Goal: Task Accomplishment & Management: Manage account settings

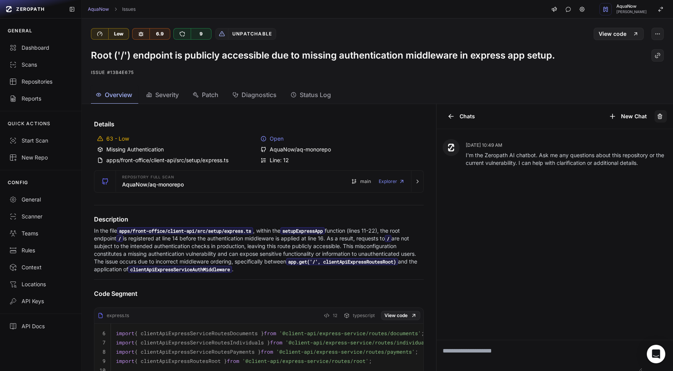
click at [657, 118] on icon at bounding box center [658, 116] width 3 height 3
click at [447, 116] on icon at bounding box center [451, 116] width 8 height 8
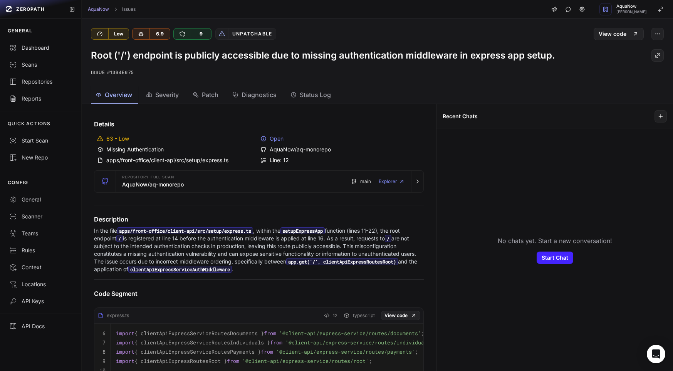
click at [112, 138] on div "63 - Low" at bounding box center [177, 139] width 160 height 8
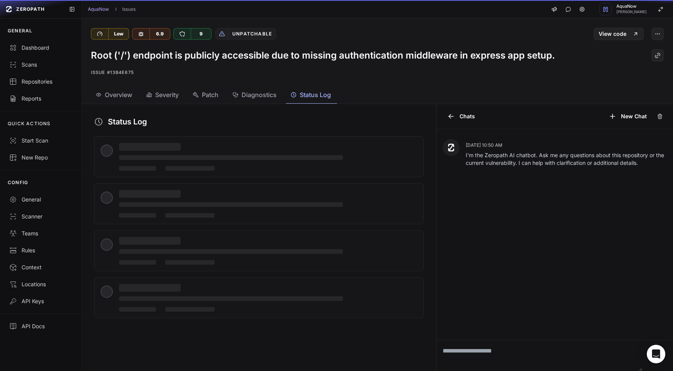
click at [308, 92] on span "Status Log" at bounding box center [314, 94] width 31 height 9
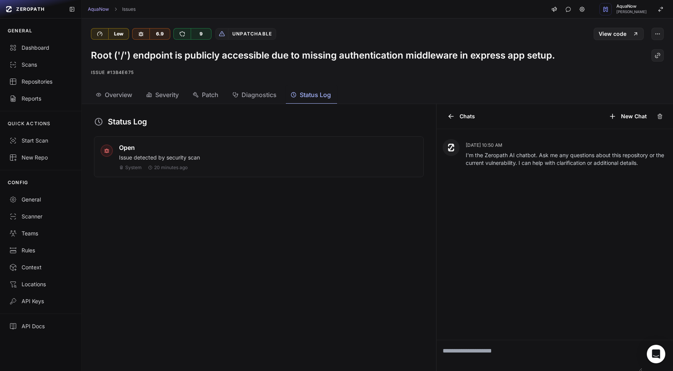
click at [148, 157] on p "Issue detected by security scan" at bounding box center [268, 158] width 298 height 8
click at [130, 144] on span "Open" at bounding box center [127, 147] width 16 height 9
click at [360, 152] on div "Open Issue detected by security scan System 20 minutes ago" at bounding box center [268, 157] width 298 height 28
click at [366, 232] on div "Details 63 - Low Open Missing Authentication AquaNow/aq-monorepo apps/front-off…" at bounding box center [259, 237] width 354 height 267
click at [656, 116] on icon at bounding box center [659, 116] width 6 height 8
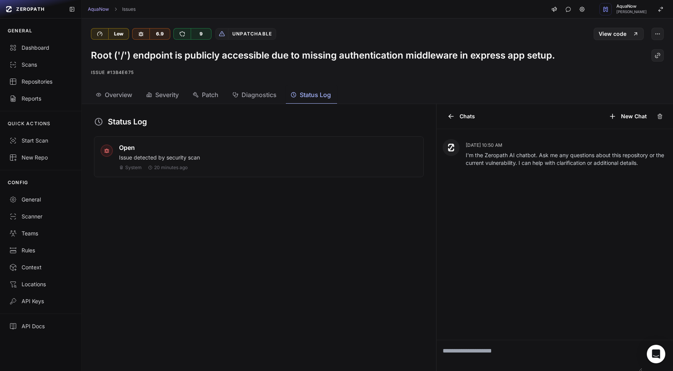
click at [110, 90] on span "Overview" at bounding box center [118, 94] width 27 height 9
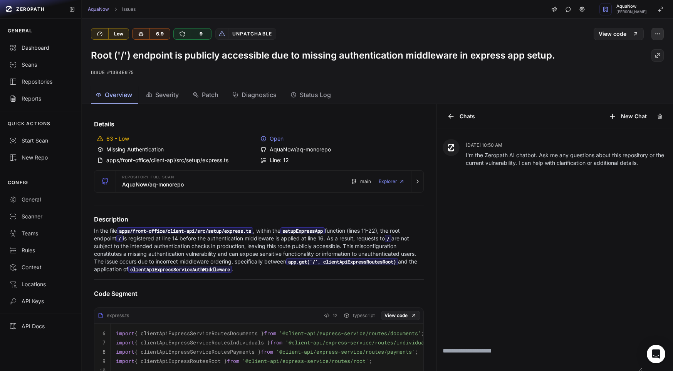
click at [654, 35] on button "button" at bounding box center [657, 34] width 12 height 12
click at [629, 51] on div "False Positive" at bounding box center [614, 52] width 82 height 18
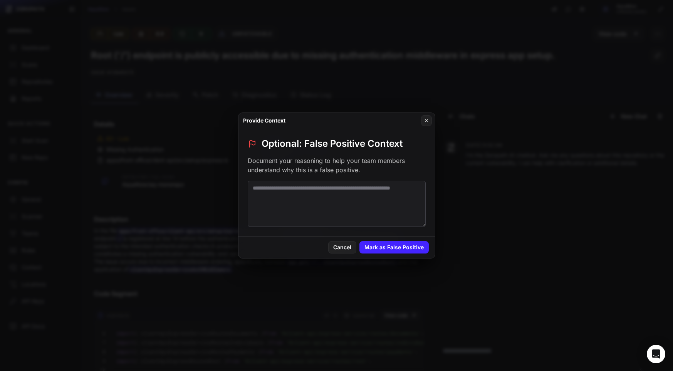
click at [338, 200] on textarea at bounding box center [337, 204] width 178 height 46
click at [395, 241] on div "Cancel Mark as False Positive" at bounding box center [336, 247] width 196 height 22
click at [396, 247] on button "Mark as False Positive" at bounding box center [393, 247] width 69 height 12
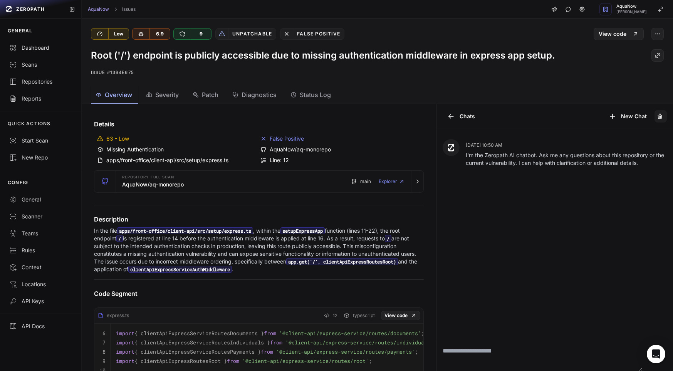
click at [657, 115] on icon at bounding box center [659, 115] width 4 height 0
click at [449, 116] on icon at bounding box center [451, 116] width 5 height 0
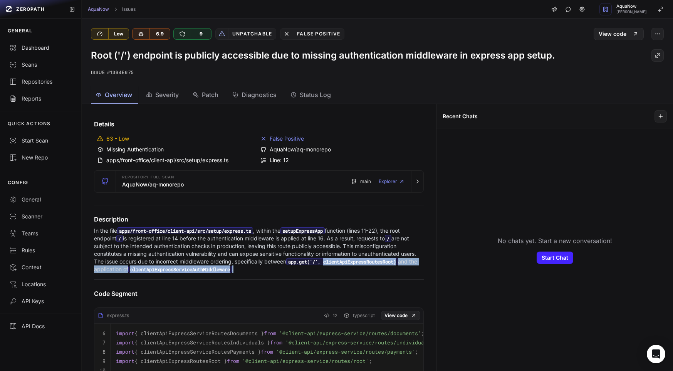
drag, startPoint x: 92, startPoint y: 271, endPoint x: 350, endPoint y: 268, distance: 257.9
click at [350, 268] on div "Description In the file apps/front-office/client-api/src/setup/express.ts , wit…" at bounding box center [259, 243] width 348 height 59
click at [350, 268] on p "In the file apps/front-office/client-api/src/setup/express.ts , within the setu…" at bounding box center [259, 250] width 330 height 46
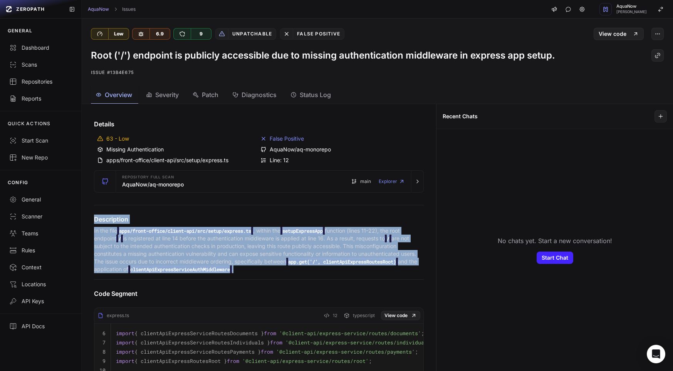
drag, startPoint x: 351, startPoint y: 271, endPoint x: 92, endPoint y: 220, distance: 263.2
click at [92, 220] on div "Description In the file apps/front-office/client-api/src/setup/express.ts , wit…" at bounding box center [259, 243] width 348 height 59
drag, startPoint x: 92, startPoint y: 220, endPoint x: 356, endPoint y: 268, distance: 268.0
click at [356, 268] on div "Description In the file apps/front-office/client-api/src/setup/express.ts , wit…" at bounding box center [259, 243] width 348 height 59
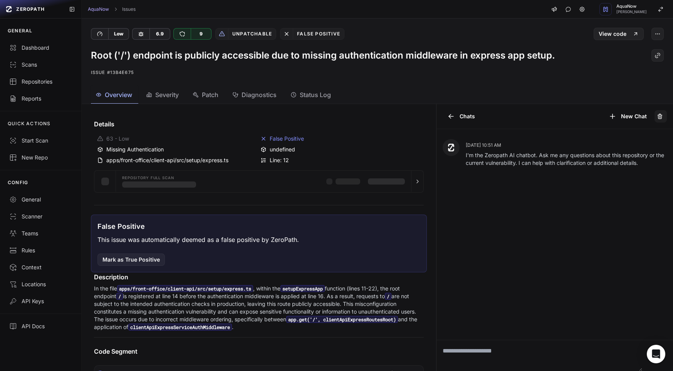
click at [656, 116] on icon at bounding box center [659, 116] width 6 height 8
click at [448, 115] on icon at bounding box center [451, 116] width 8 height 8
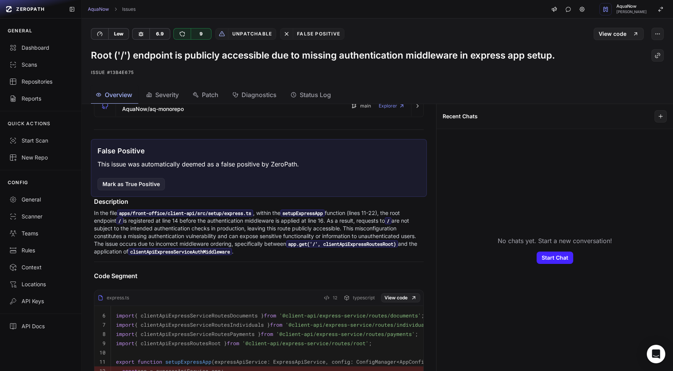
scroll to position [191, 0]
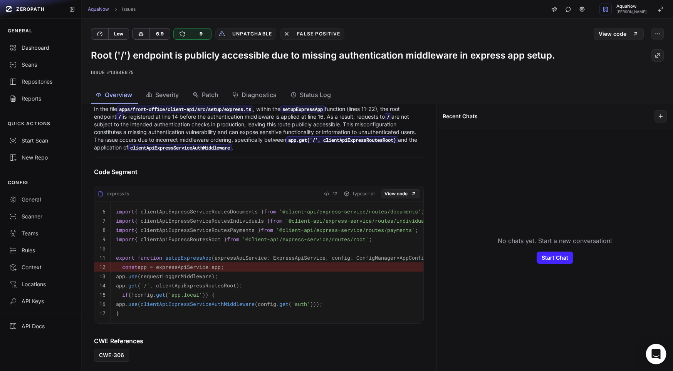
click at [661, 355] on div "Open Intercom Messenger" at bounding box center [656, 354] width 20 height 20
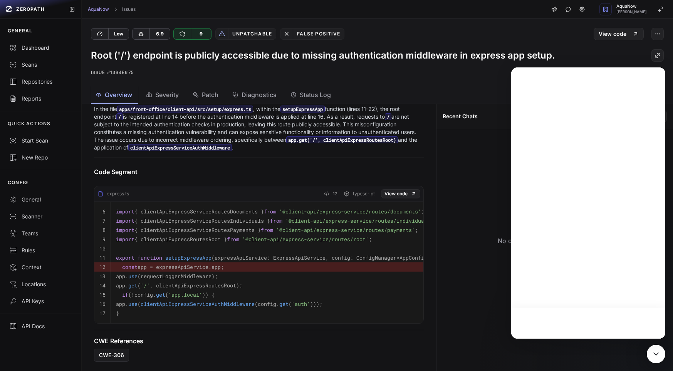
scroll to position [0, 0]
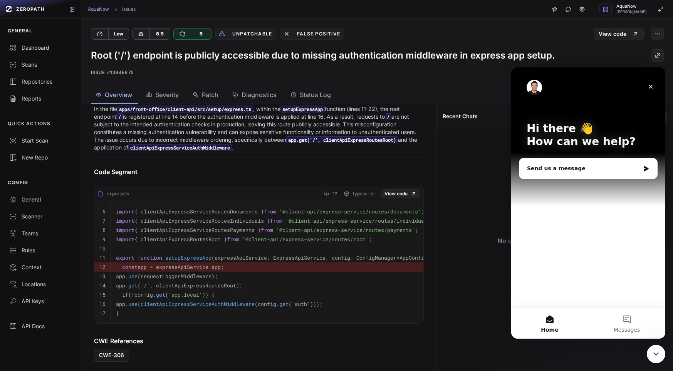
click at [441, 92] on div "Overview Severity Patch Diagnostics Status Log" at bounding box center [368, 94] width 572 height 17
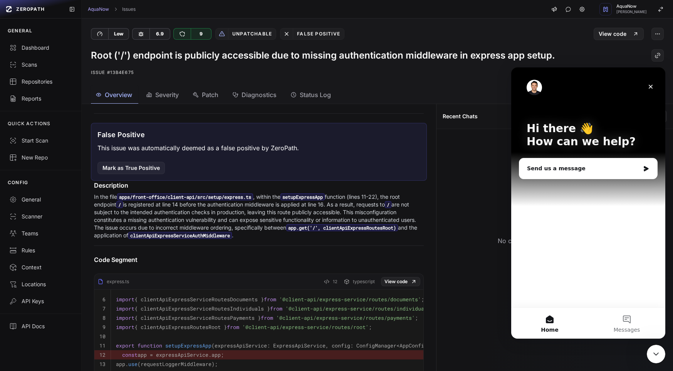
click at [161, 92] on span "Severity" at bounding box center [166, 94] width 23 height 9
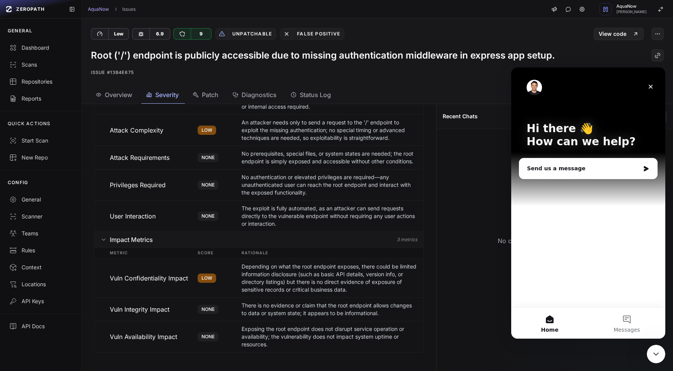
scroll to position [0, 0]
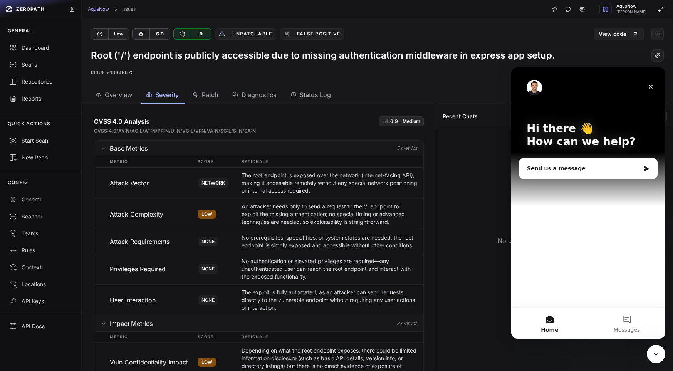
click at [286, 103] on button "Patch" at bounding box center [311, 94] width 51 height 17
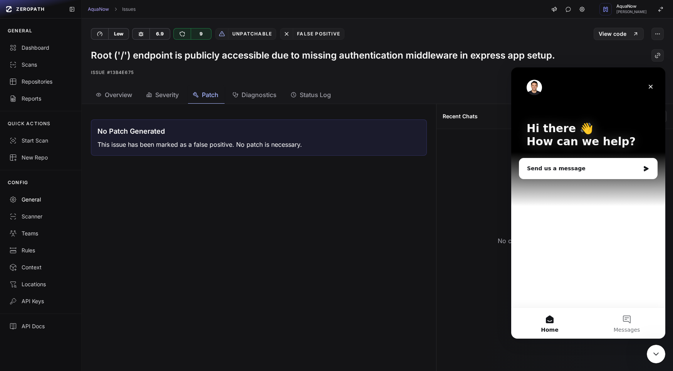
click at [30, 196] on div "General" at bounding box center [40, 200] width 63 height 8
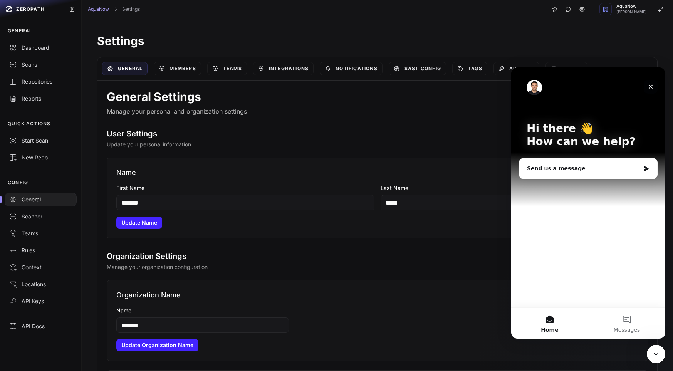
click at [652, 87] on icon "Close" at bounding box center [650, 87] width 6 height 6
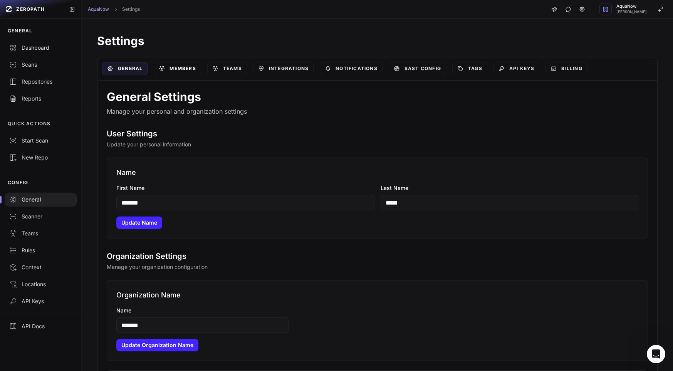
click at [181, 67] on link "Members" at bounding box center [177, 68] width 47 height 13
select select "*****"
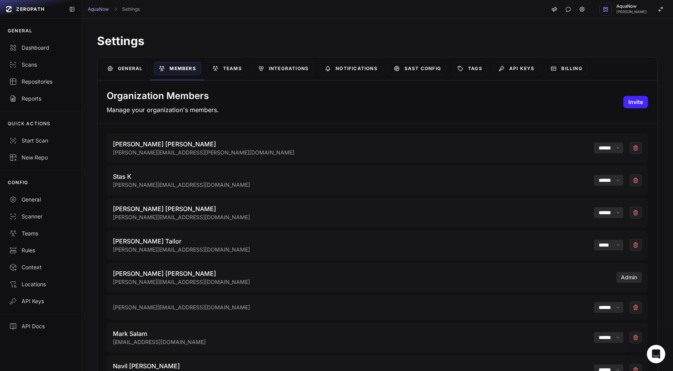
click at [248, 70] on div "Teams" at bounding box center [227, 68] width 46 height 23
click at [225, 68] on link "Teams" at bounding box center [227, 68] width 40 height 13
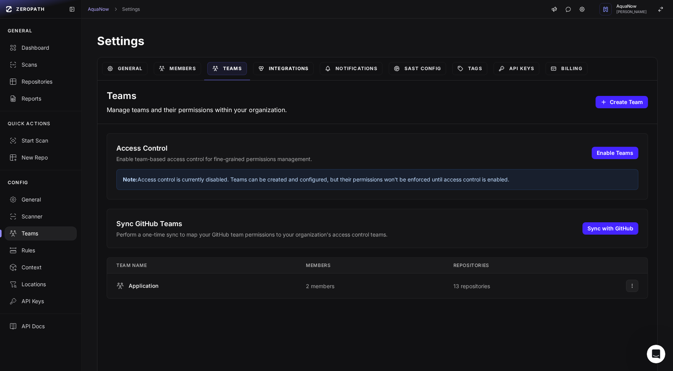
click at [264, 68] on link "Integrations" at bounding box center [283, 68] width 60 height 13
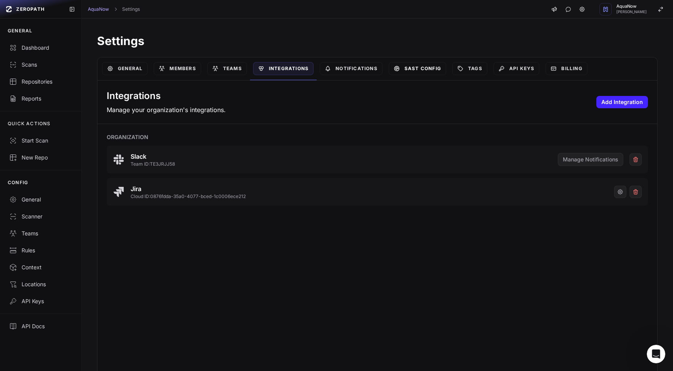
click at [390, 71] on link "SAST Config" at bounding box center [416, 68] width 57 height 13
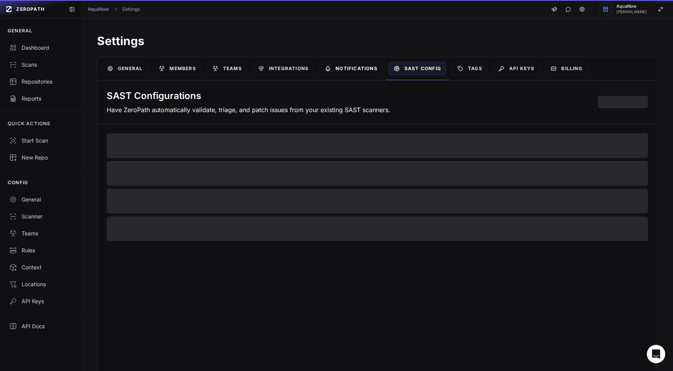
click at [367, 71] on link "Notifications" at bounding box center [351, 68] width 63 height 13
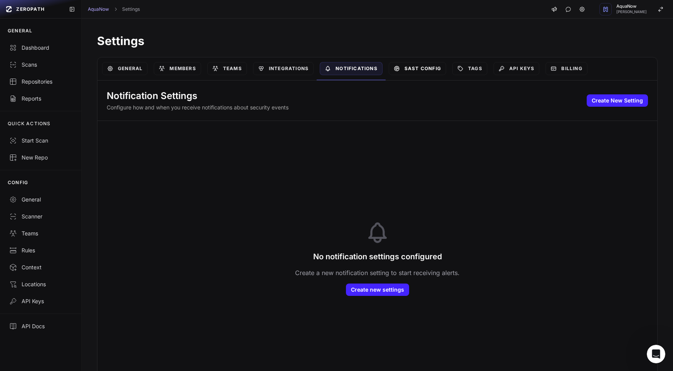
click at [439, 74] on link "SAST Config" at bounding box center [416, 68] width 57 height 13
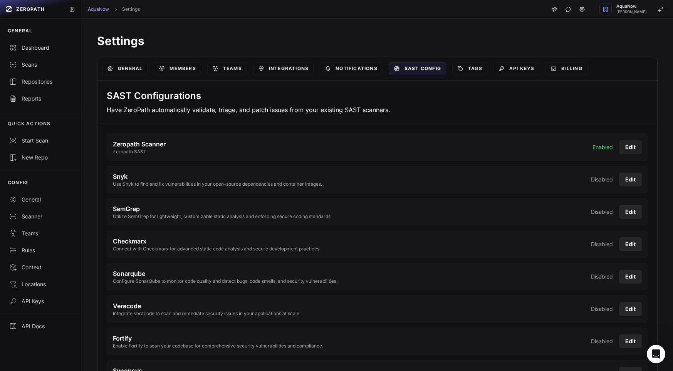
click at [625, 145] on button "Edit" at bounding box center [630, 147] width 23 height 14
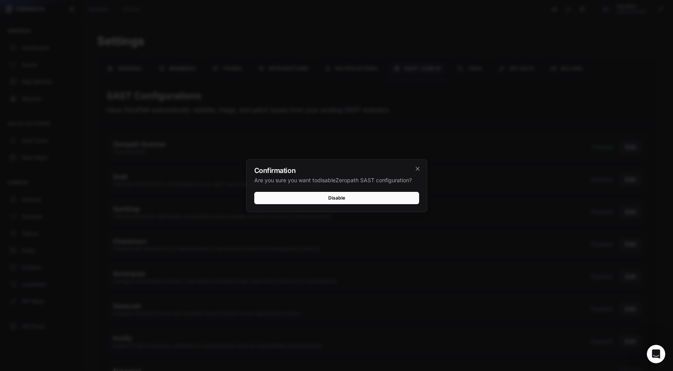
click at [421, 169] on div "Confirmation Are you sure you want to disable Zeropath SAST configuration?" at bounding box center [336, 175] width 180 height 32
click at [419, 169] on icon "cross 2," at bounding box center [417, 169] width 6 height 6
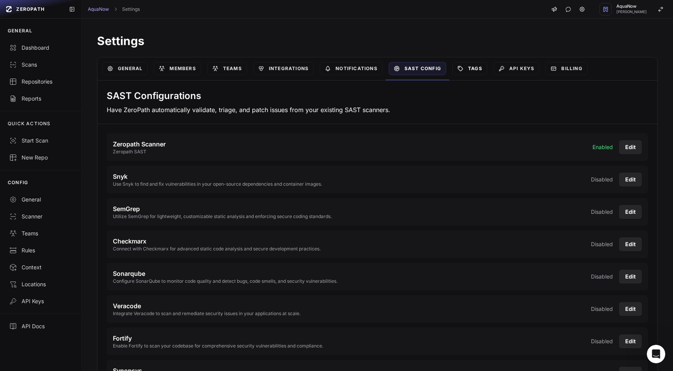
click at [467, 74] on link "Tags" at bounding box center [469, 68] width 35 height 13
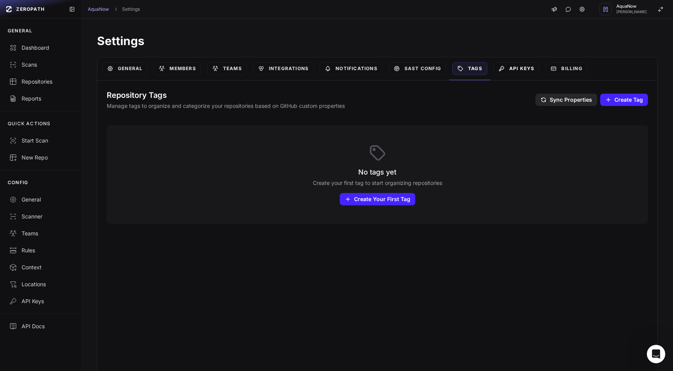
click at [504, 72] on link "API Keys" at bounding box center [516, 68] width 46 height 13
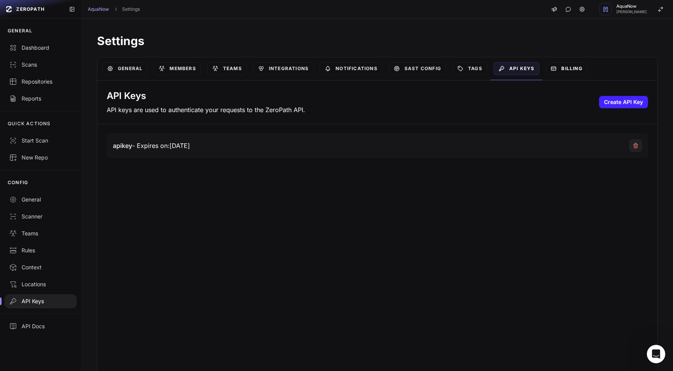
click at [554, 72] on link "Billing" at bounding box center [566, 68] width 42 height 13
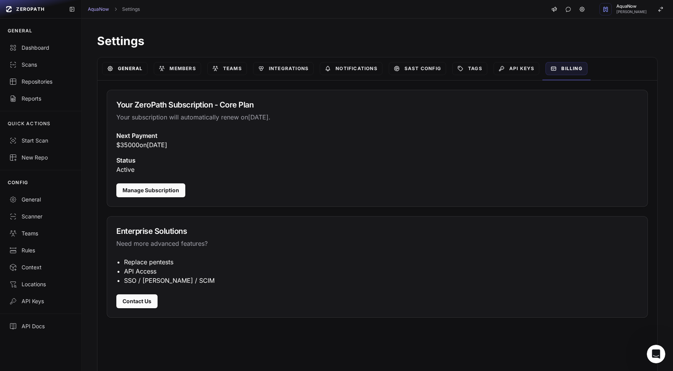
click at [134, 70] on link "General" at bounding box center [124, 68] width 45 height 13
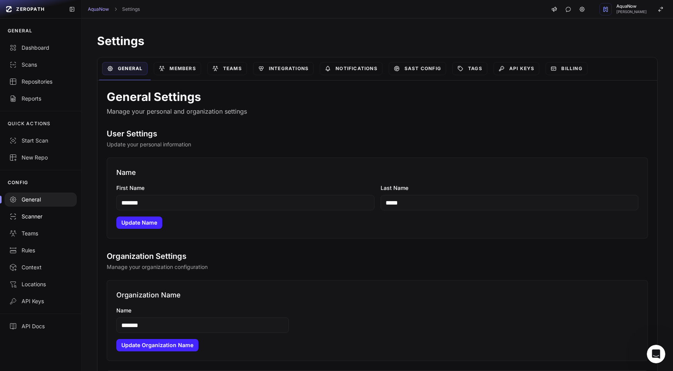
click at [30, 214] on div "Scanner" at bounding box center [40, 216] width 63 height 8
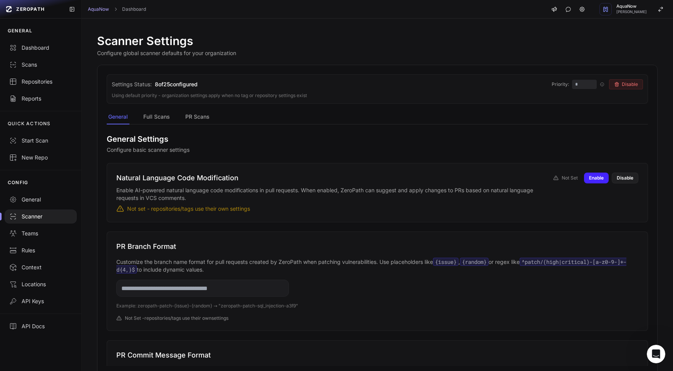
click at [191, 127] on div "General Settings Configure basic scanner settings Natural Language Code Modific…" at bounding box center [377, 244] width 541 height 241
drag, startPoint x: 143, startPoint y: 192, endPoint x: 182, endPoint y: 199, distance: 39.1
click at [151, 193] on p "Enable AI-powered natural language code modifications in pull requests. When en…" at bounding box center [329, 193] width 427 height 15
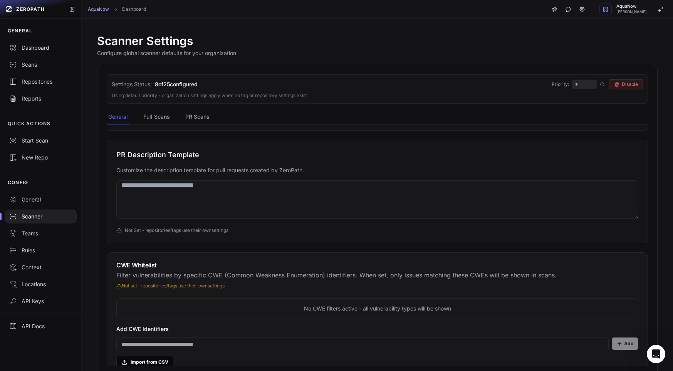
scroll to position [426, 0]
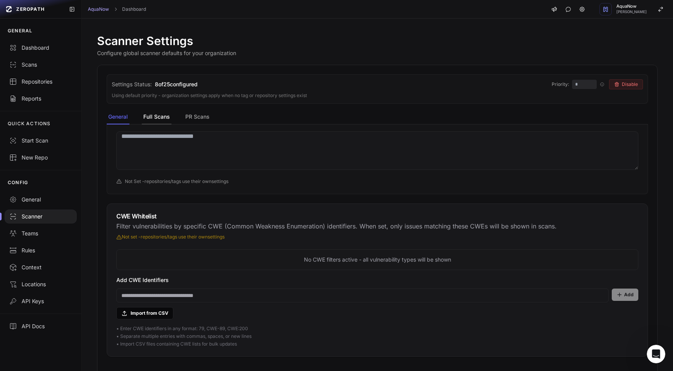
click at [157, 116] on button "Full Scans" at bounding box center [157, 117] width 30 height 15
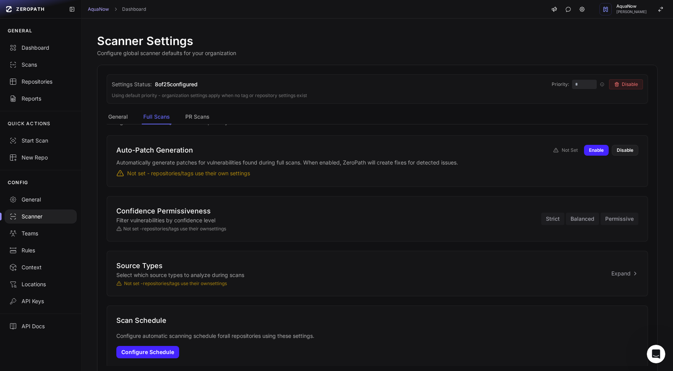
scroll to position [0, 0]
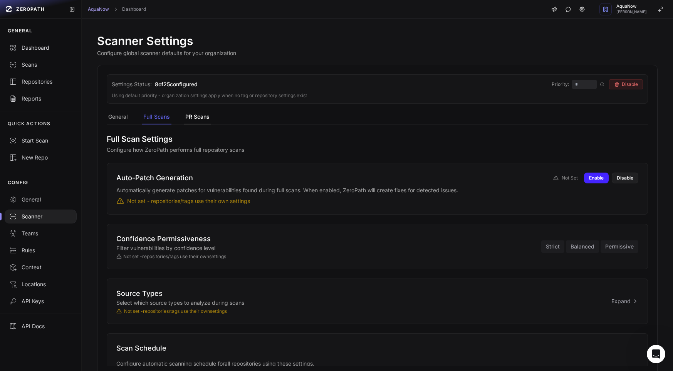
click at [199, 119] on button "PR Scans" at bounding box center [197, 117] width 27 height 15
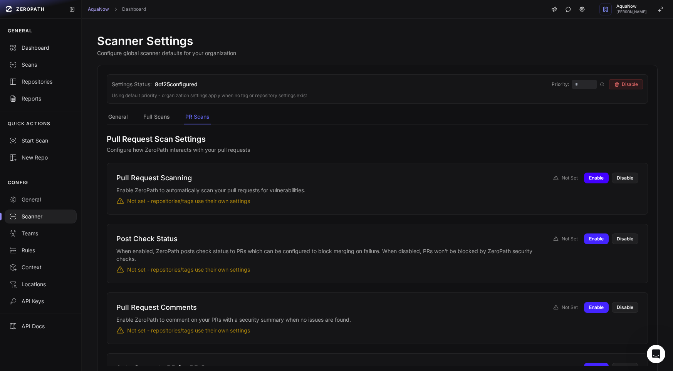
click at [584, 178] on button "Enable" at bounding box center [596, 177] width 25 height 11
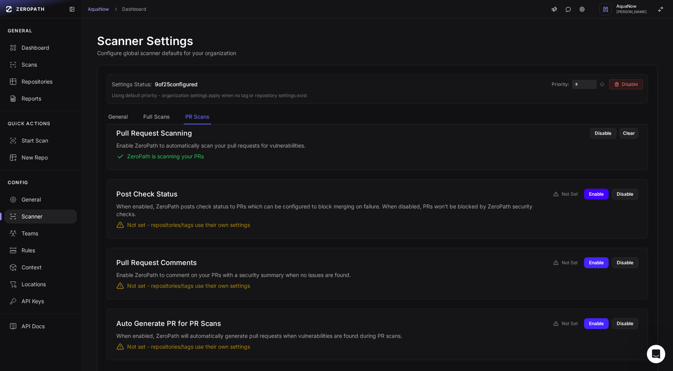
click at [584, 193] on button "Enable" at bounding box center [596, 194] width 25 height 11
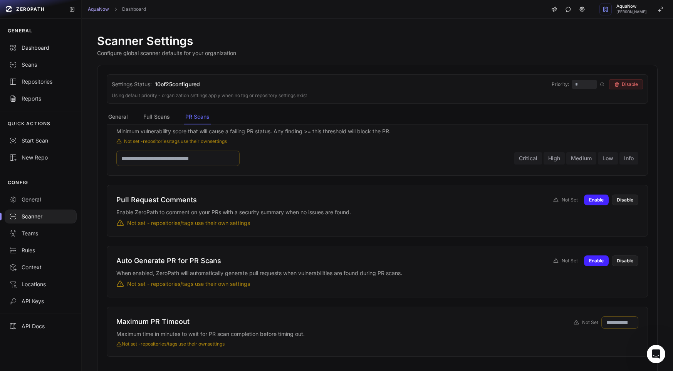
scroll to position [171, 0]
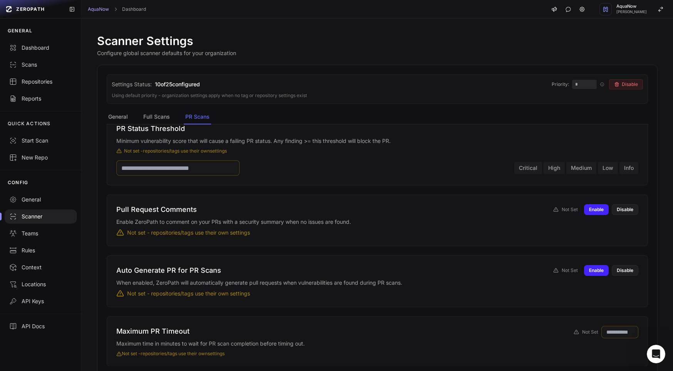
drag, startPoint x: 133, startPoint y: 142, endPoint x: 300, endPoint y: 144, distance: 166.7
click at [300, 144] on p "Minimum vulnerability score that will cause a failing PR status. Any finding >=…" at bounding box center [377, 141] width 522 height 8
drag, startPoint x: 267, startPoint y: 142, endPoint x: 399, endPoint y: 141, distance: 132.0
click at [399, 141] on p "Minimum vulnerability score that will cause a failing PR status. Any finding >=…" at bounding box center [377, 141] width 522 height 8
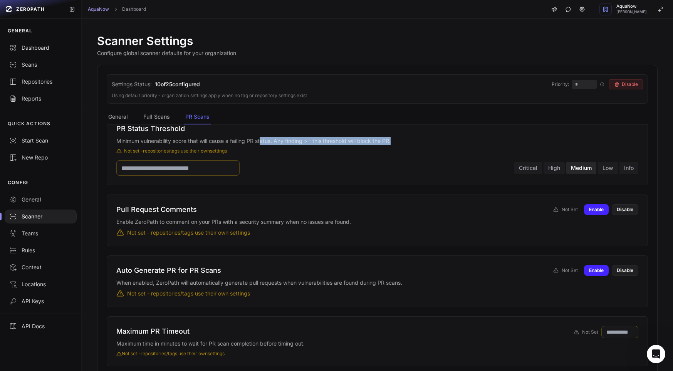
click at [575, 171] on button "Medium" at bounding box center [581, 168] width 30 height 12
type input "**"
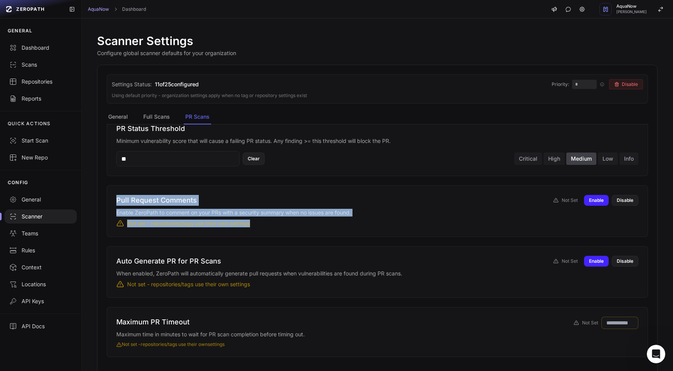
drag, startPoint x: 113, startPoint y: 198, endPoint x: 259, endPoint y: 225, distance: 148.3
click at [259, 225] on div "Pull Request Comments Enable ZeroPath to comment on your PRs with a security su…" at bounding box center [377, 211] width 541 height 52
click at [259, 225] on div "Not set - repositories/tags use their own settings" at bounding box center [329, 223] width 427 height 8
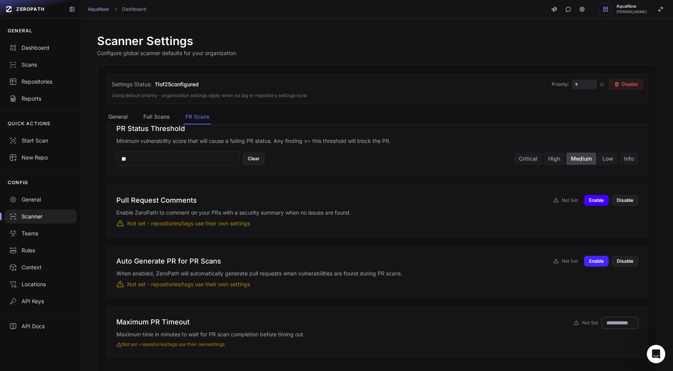
click at [589, 201] on button "Enable" at bounding box center [596, 200] width 25 height 11
click at [612, 323] on input "number" at bounding box center [619, 322] width 37 height 12
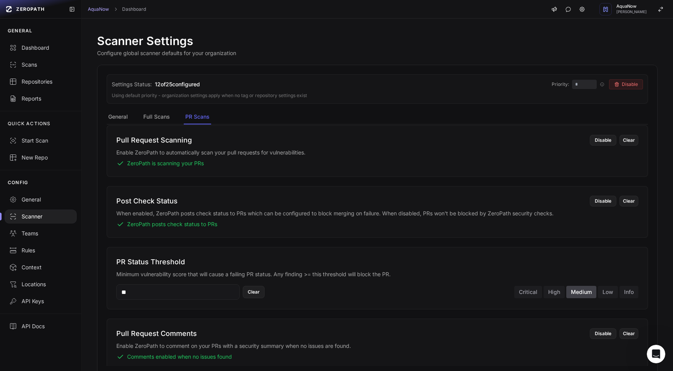
scroll to position [0, 0]
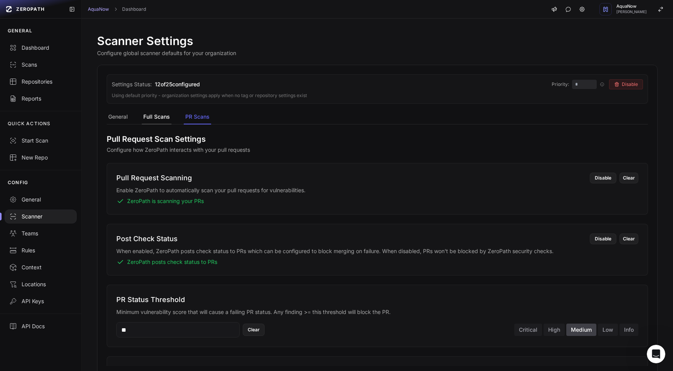
click at [165, 124] on button "Full Scans" at bounding box center [157, 117] width 30 height 15
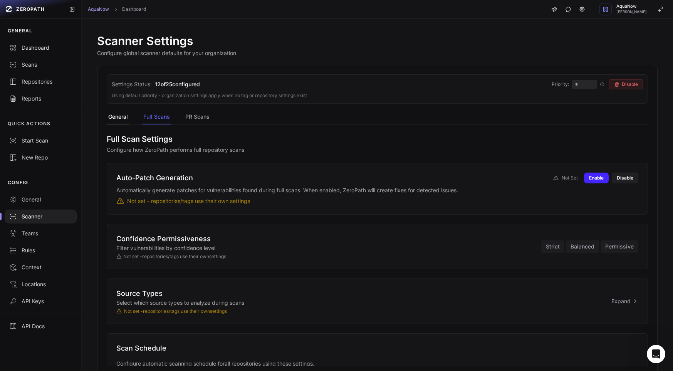
click at [119, 118] on button "General" at bounding box center [118, 117] width 23 height 15
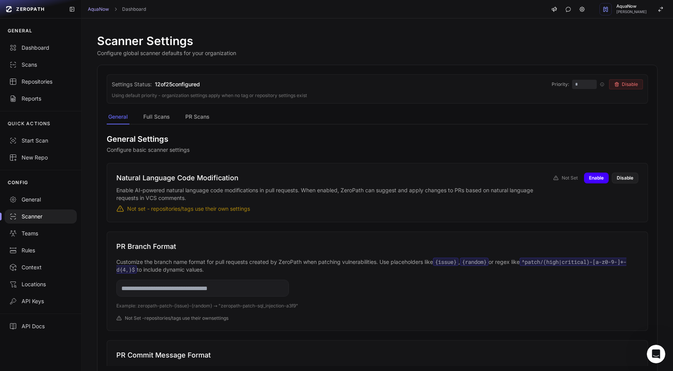
click at [584, 180] on button "Enable" at bounding box center [596, 177] width 25 height 11
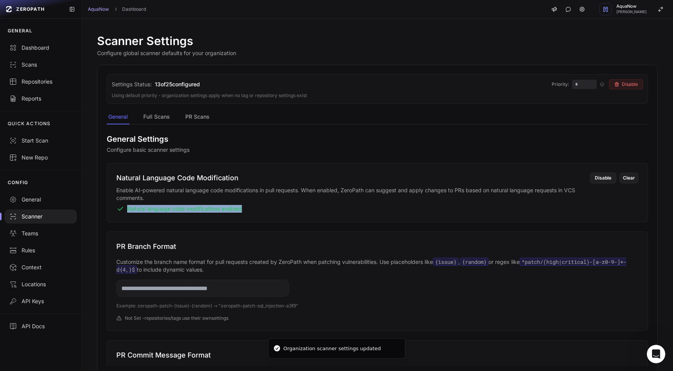
drag, startPoint x: 165, startPoint y: 206, endPoint x: 245, endPoint y: 206, distance: 80.1
click at [243, 205] on div "Natural language code modifications enabled" at bounding box center [348, 209] width 464 height 8
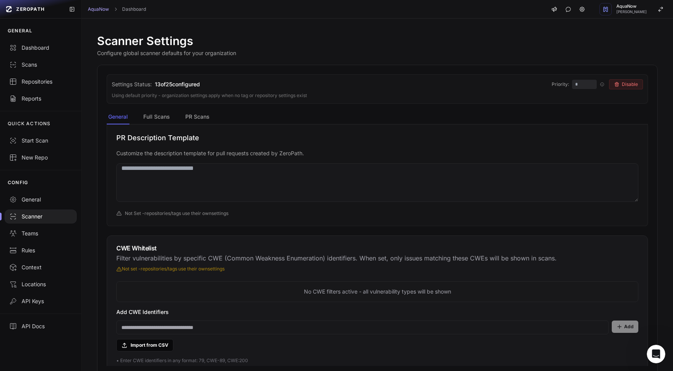
scroll to position [426, 0]
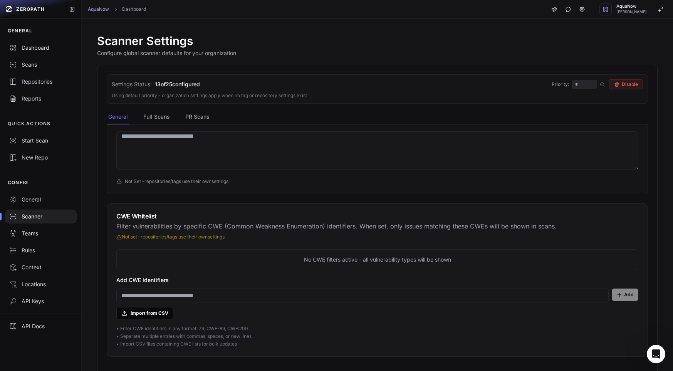
click at [37, 238] on link "Teams" at bounding box center [40, 233] width 81 height 17
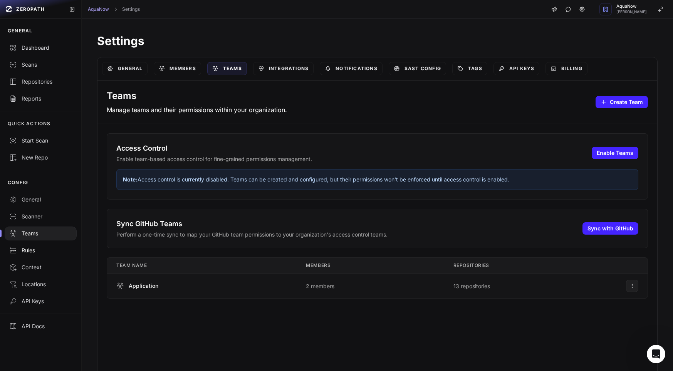
click at [39, 247] on div "Rules" at bounding box center [40, 250] width 63 height 8
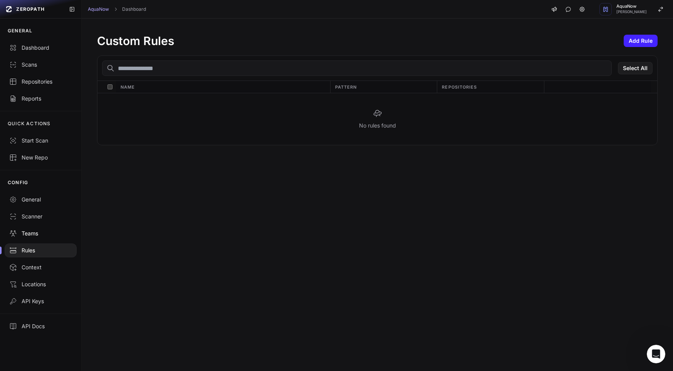
click at [38, 238] on link "Teams" at bounding box center [40, 233] width 81 height 17
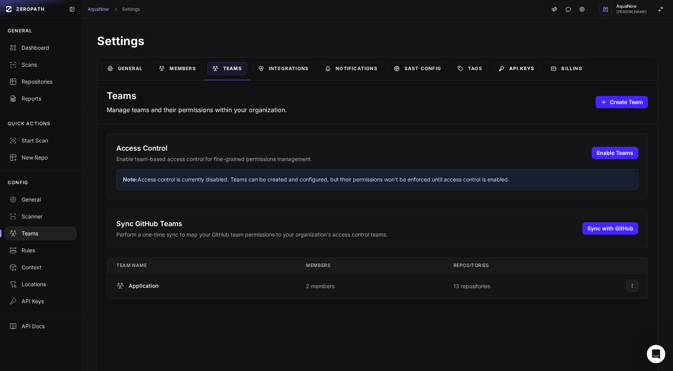
click at [528, 72] on link "API Keys" at bounding box center [516, 68] width 46 height 13
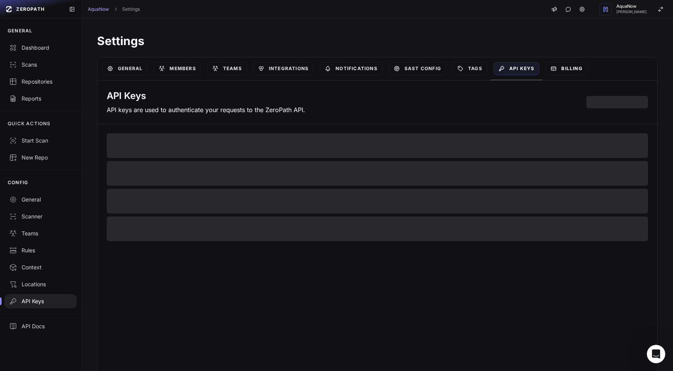
click at [565, 70] on link "Billing" at bounding box center [566, 68] width 42 height 13
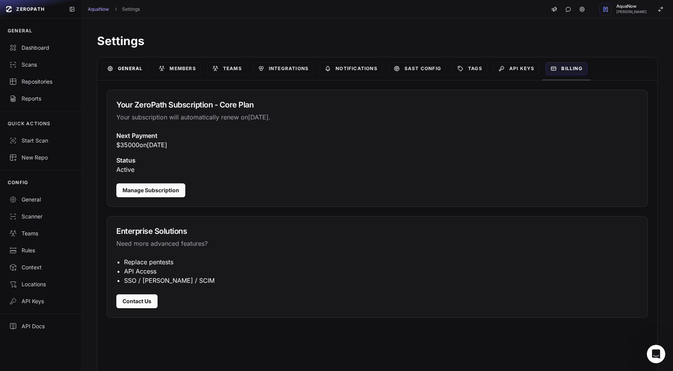
click at [113, 68] on icon at bounding box center [110, 68] width 6 height 6
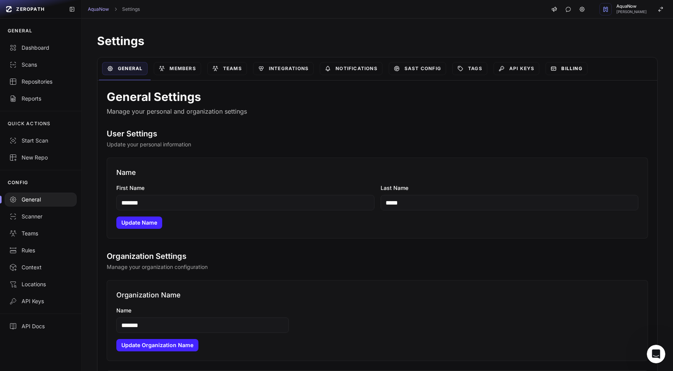
click at [579, 67] on link "Billing" at bounding box center [566, 68] width 42 height 13
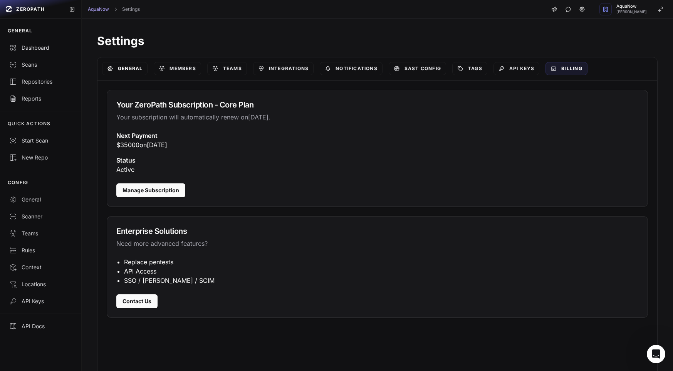
click at [138, 66] on link "General" at bounding box center [124, 68] width 45 height 13
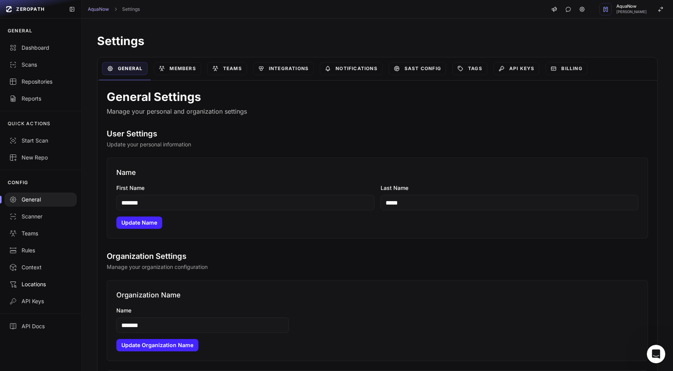
click at [38, 281] on div "Locations" at bounding box center [40, 284] width 63 height 8
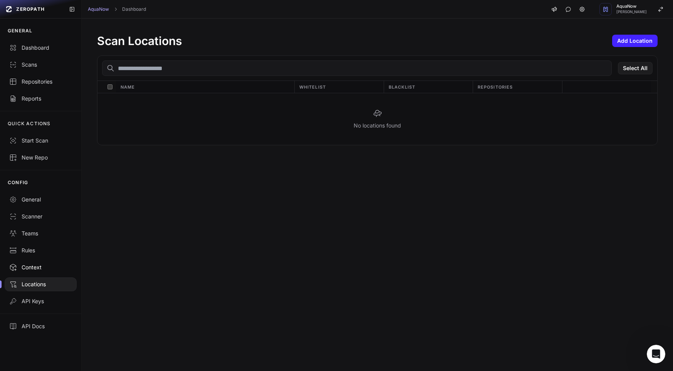
click at [43, 264] on div "Context" at bounding box center [40, 267] width 63 height 8
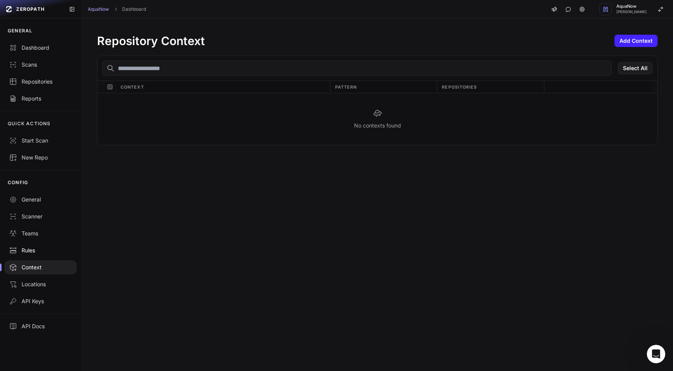
click at [42, 248] on div "Rules" at bounding box center [40, 250] width 63 height 8
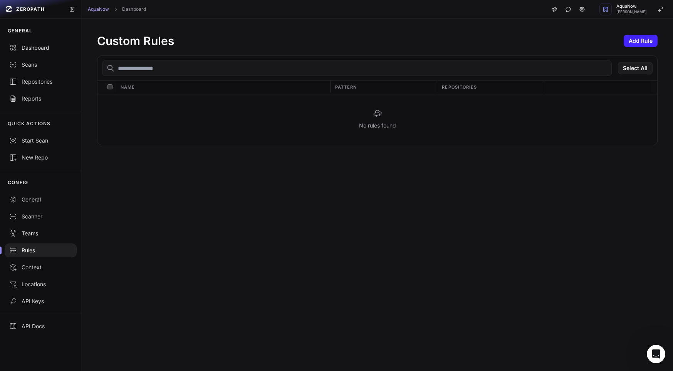
click at [43, 233] on div "Teams" at bounding box center [40, 233] width 63 height 8
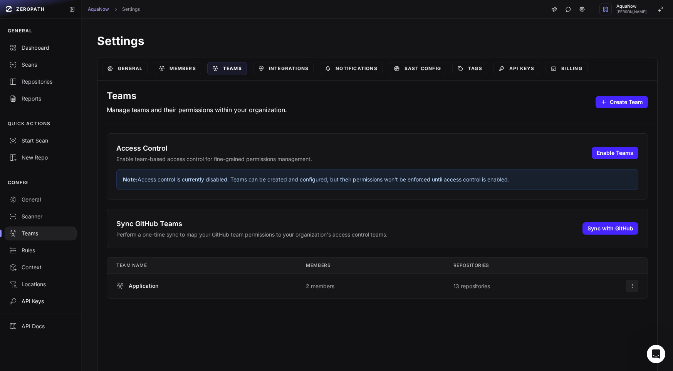
click at [49, 298] on div "API Keys" at bounding box center [40, 301] width 63 height 8
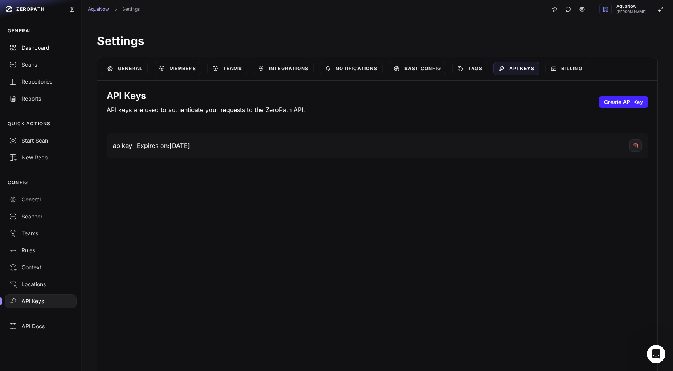
click at [50, 53] on link "Dashboard" at bounding box center [40, 47] width 81 height 17
